Goal: Information Seeking & Learning: Learn about a topic

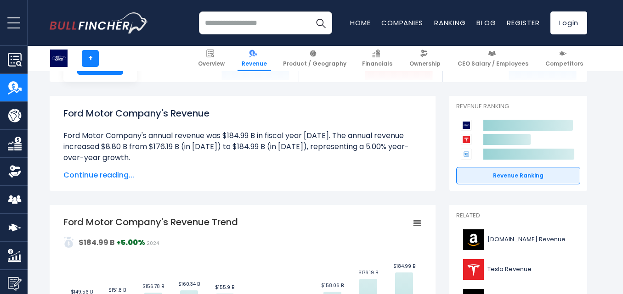
scroll to position [55, 0]
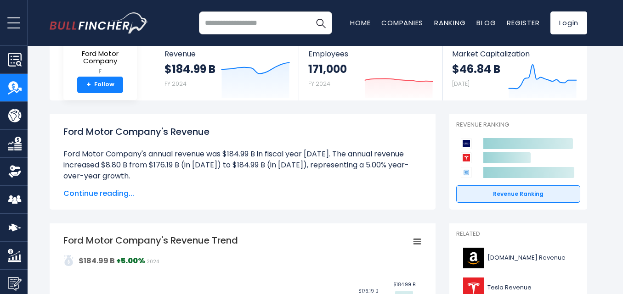
click at [95, 191] on span "Continue reading..." at bounding box center [242, 193] width 358 height 11
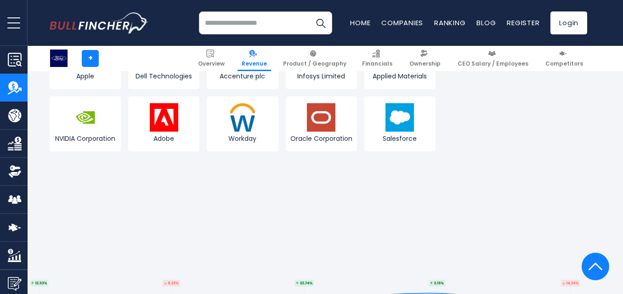
scroll to position [2798, 0]
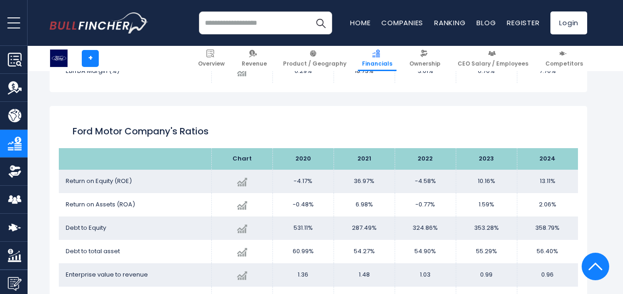
scroll to position [1493, 0]
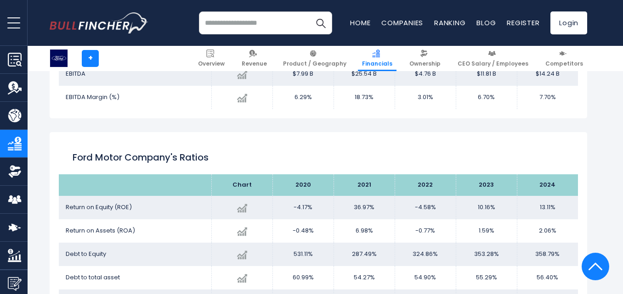
click at [456, 161] on h2 "Ford Motor Company's Ratios" at bounding box center [318, 158] width 491 height 14
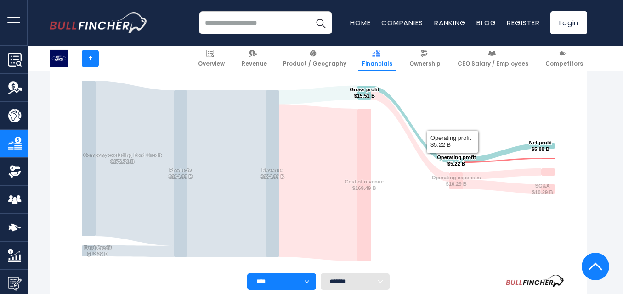
scroll to position [175, 0]
